Goal: Transaction & Acquisition: Purchase product/service

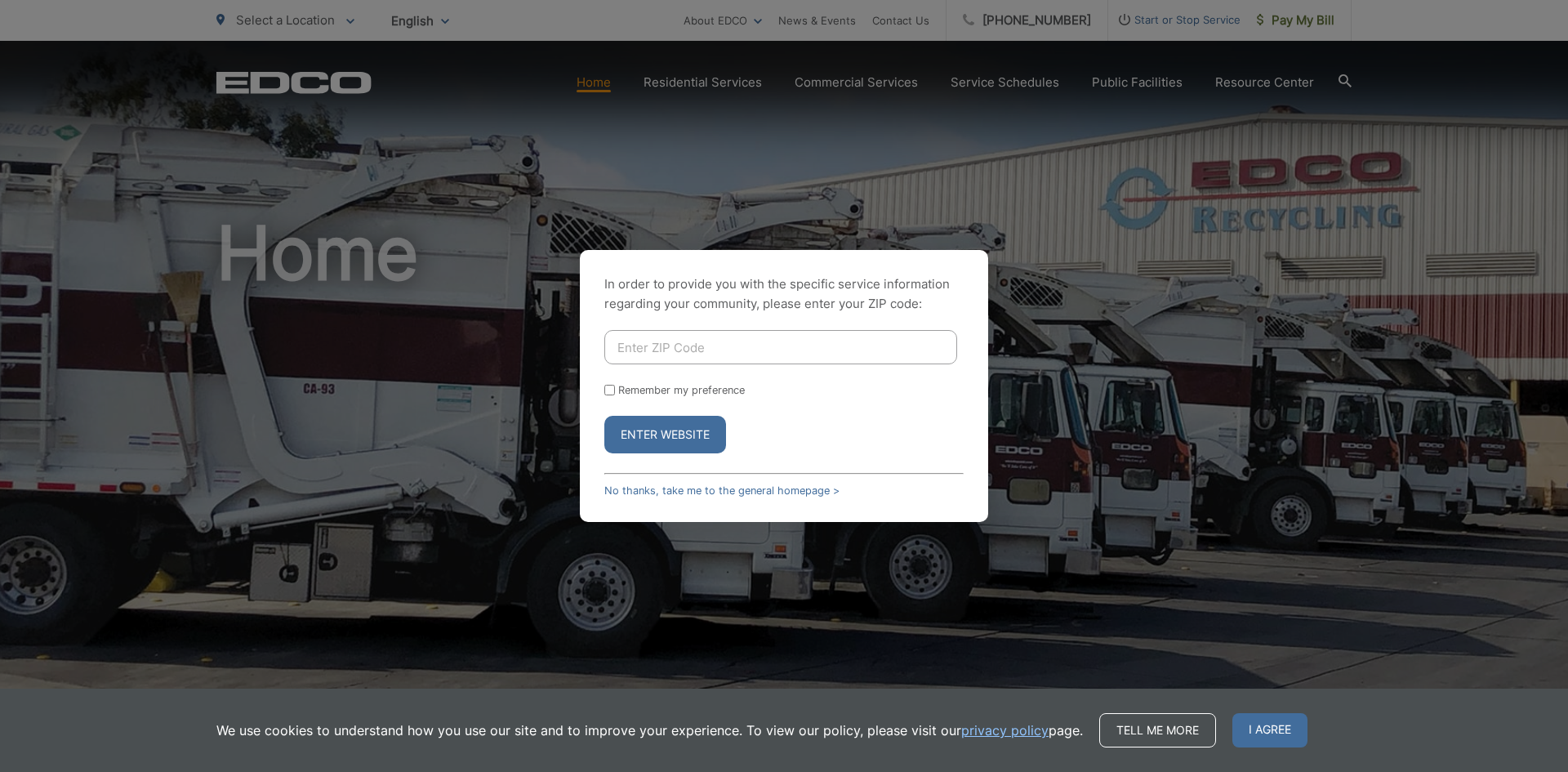
click at [636, 344] on input "Enter ZIP Code" at bounding box center [781, 347] width 353 height 34
type input "92081"
click at [666, 433] on button "Enter Website" at bounding box center [665, 435] width 122 height 38
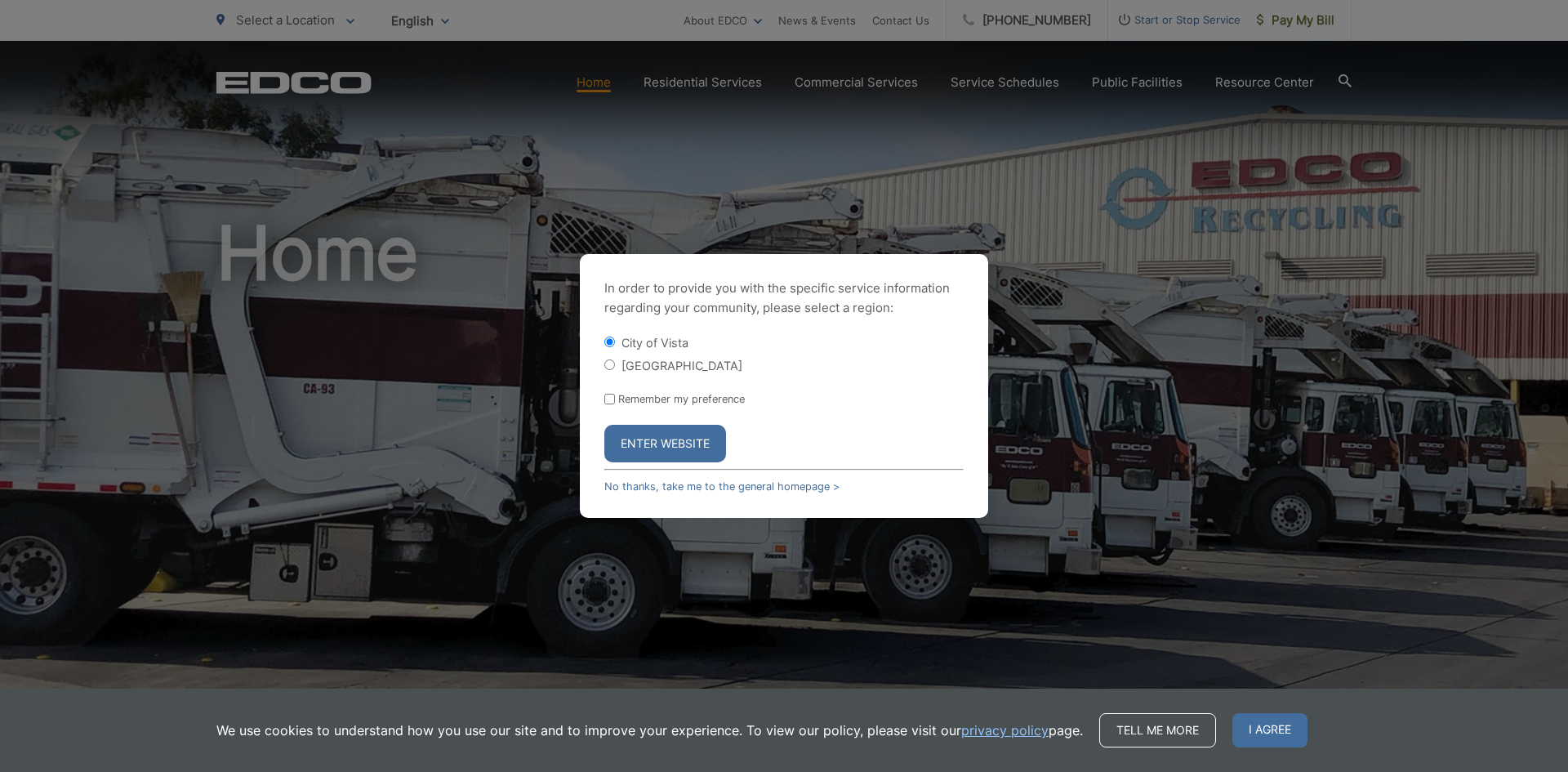
click at [666, 433] on button "Enter Website" at bounding box center [665, 444] width 122 height 38
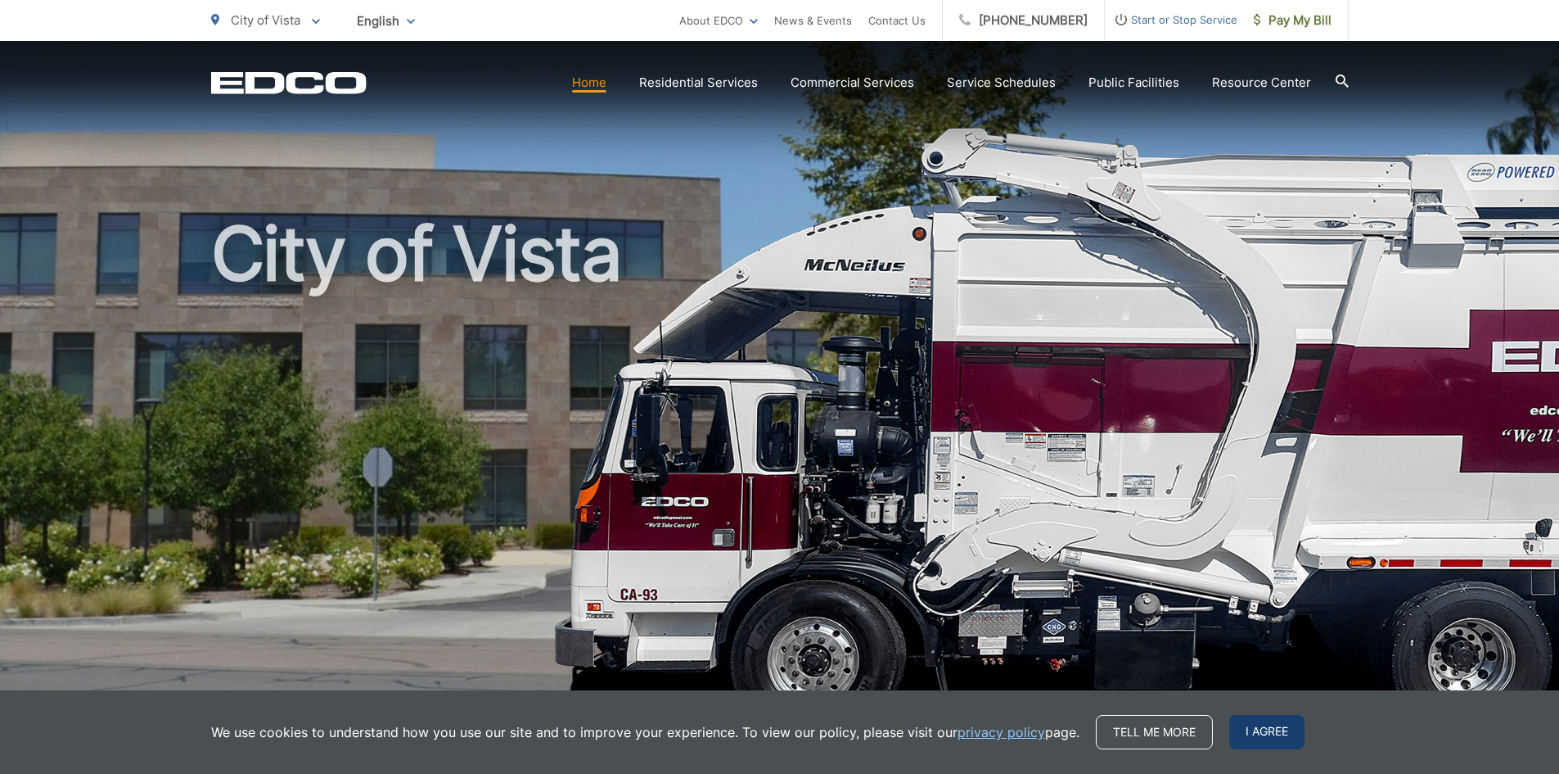
click at [1244, 726] on span "I agree" at bounding box center [1266, 732] width 75 height 34
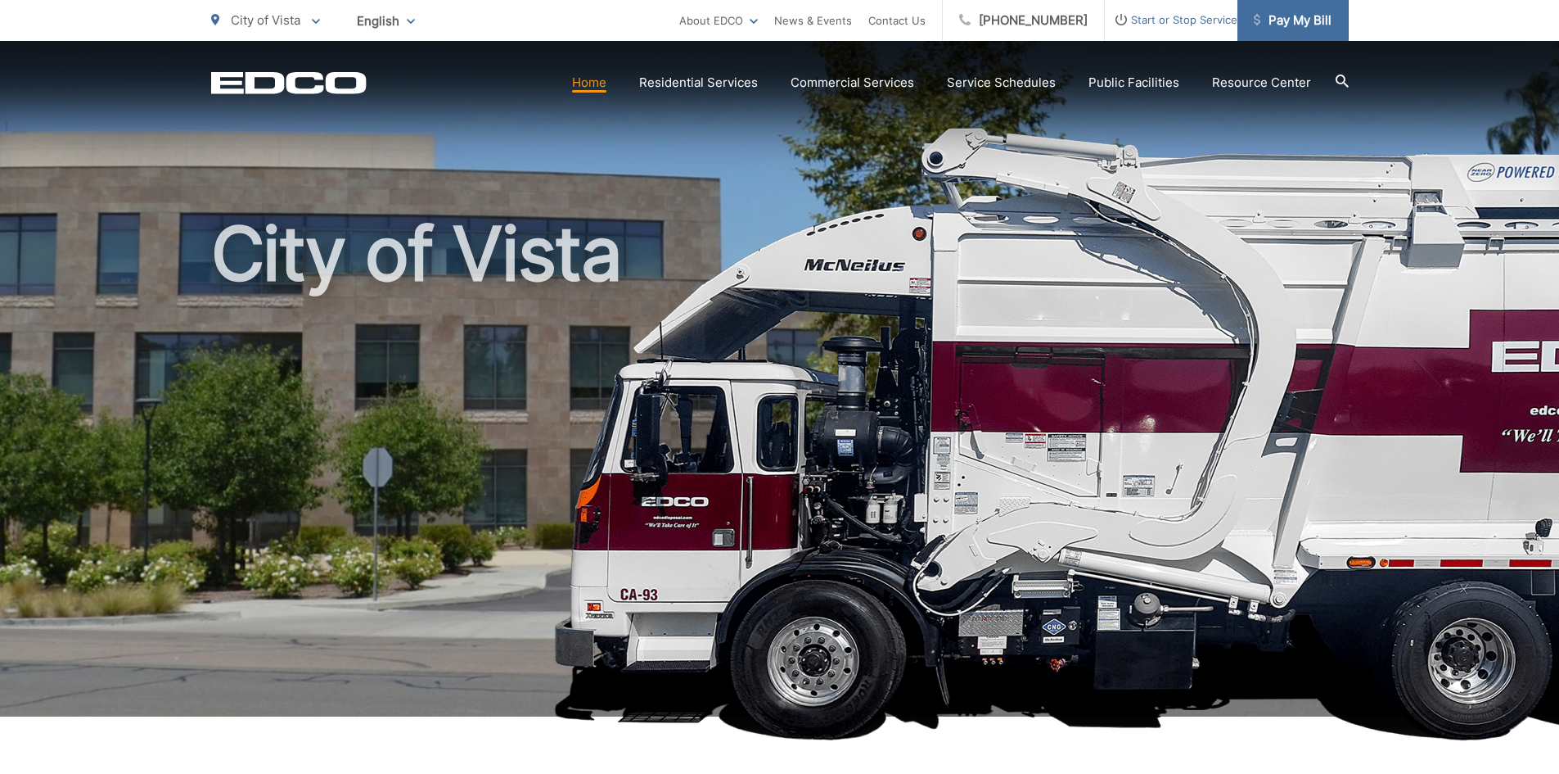
click at [1292, 14] on span "Pay My Bill" at bounding box center [1293, 21] width 78 height 20
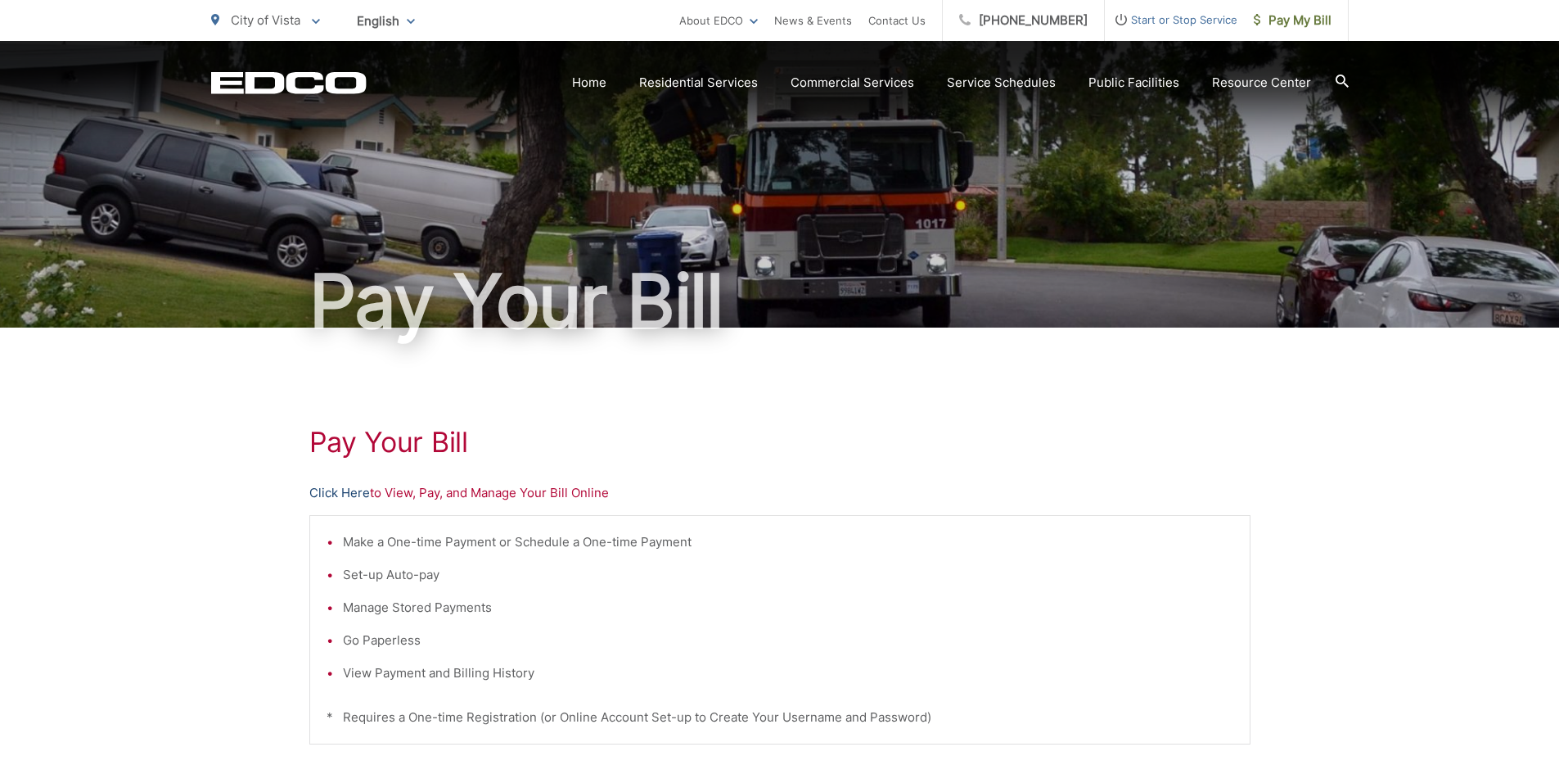
click at [346, 490] on link "Click Here" at bounding box center [339, 493] width 61 height 20
click at [727, 420] on div "Pay Your Bill Click Here to View, Pay, and Manage Your Bill Online Make a One-t…" at bounding box center [779, 694] width 941 height 735
click at [201, 479] on div "Pay Your Bill Click Here to View, Pay, and Manage Your Bill Online Make a One-t…" at bounding box center [779, 694] width 1559 height 735
